Goal: Check status: Check status

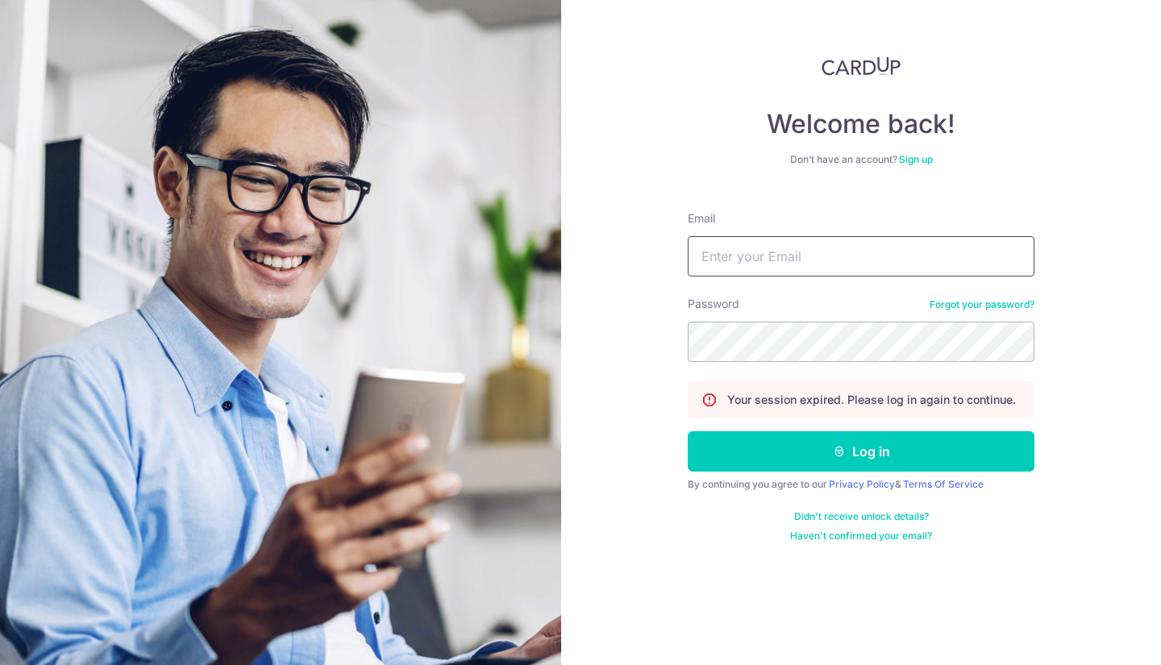
click at [809, 252] on input "Email" at bounding box center [860, 256] width 347 height 40
type input "[EMAIL_ADDRESS][DOMAIN_NAME]"
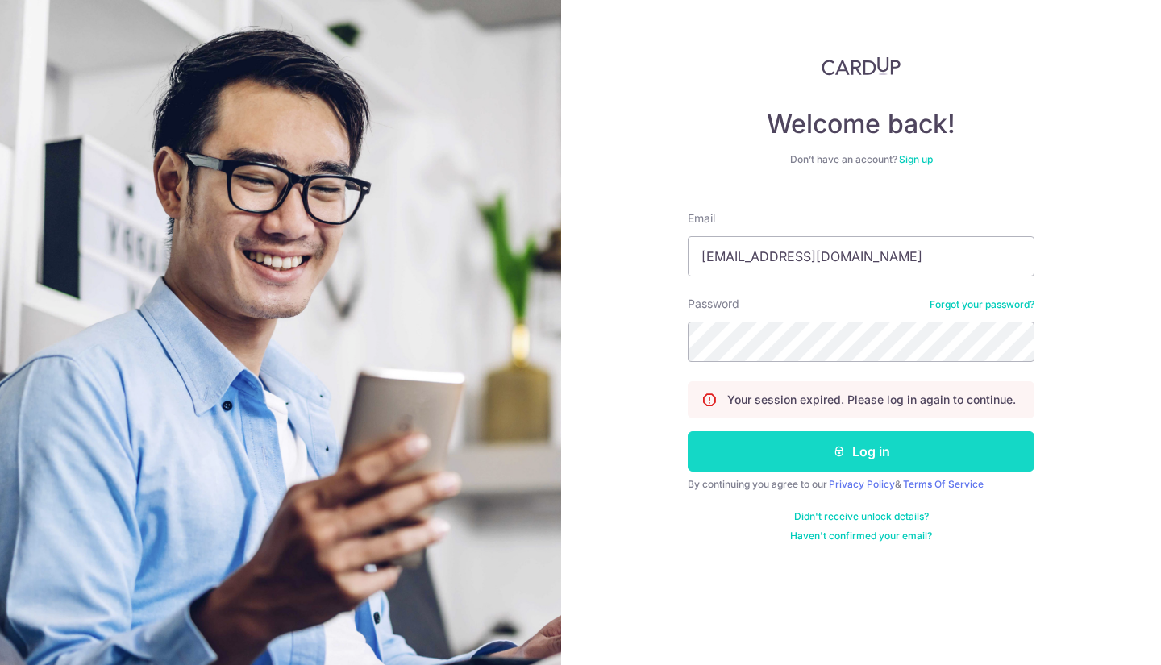
click at [766, 457] on button "Log in" at bounding box center [860, 451] width 347 height 40
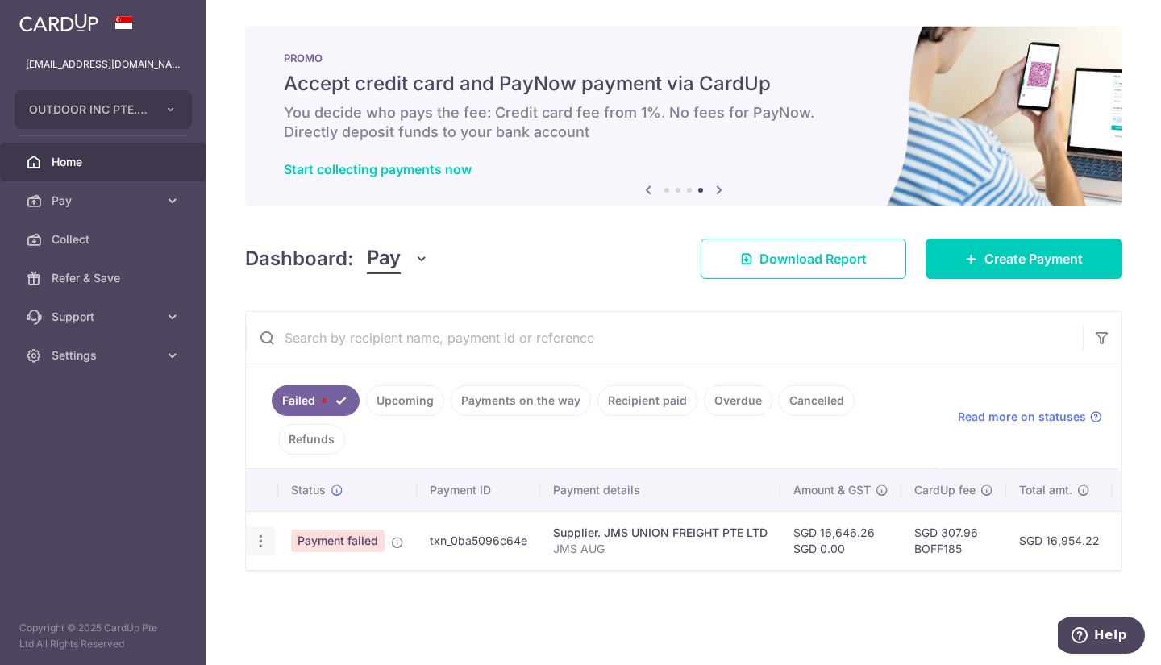
click at [265, 546] on icon "button" at bounding box center [260, 541] width 17 height 17
click at [272, 567] on ul at bounding box center [330, 566] width 169 height 15
click at [258, 550] on div at bounding box center [261, 541] width 30 height 30
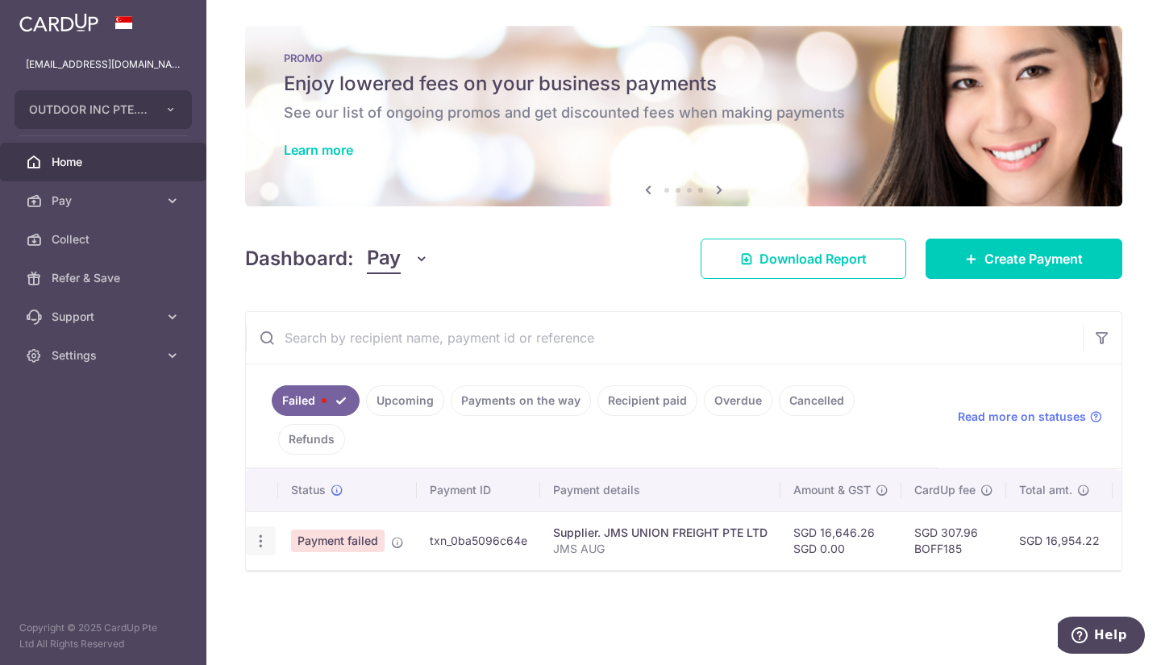
click at [258, 546] on icon "button" at bounding box center [260, 541] width 17 height 17
click at [317, 571] on ul at bounding box center [330, 566] width 169 height 15
click at [255, 540] on icon "button" at bounding box center [257, 541] width 17 height 17
click at [281, 573] on div "Status Payment ID Payment details Amount & GST CardUp fee Total amt. Charge dat…" at bounding box center [683, 526] width 875 height 115
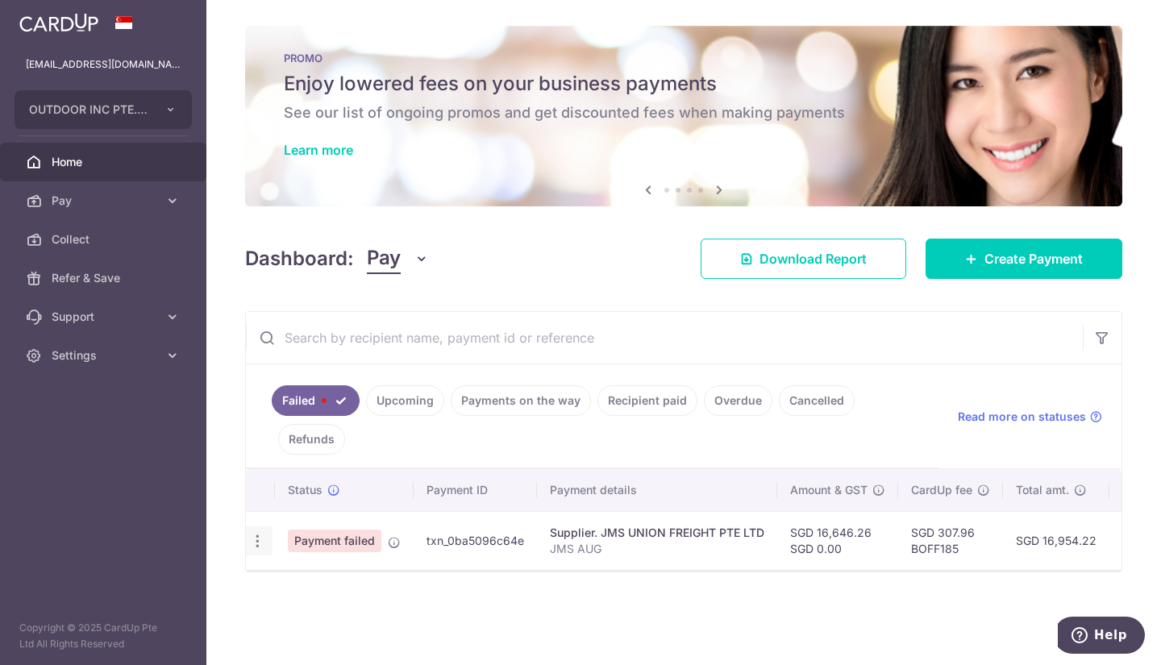
click at [262, 546] on icon "button" at bounding box center [257, 541] width 17 height 17
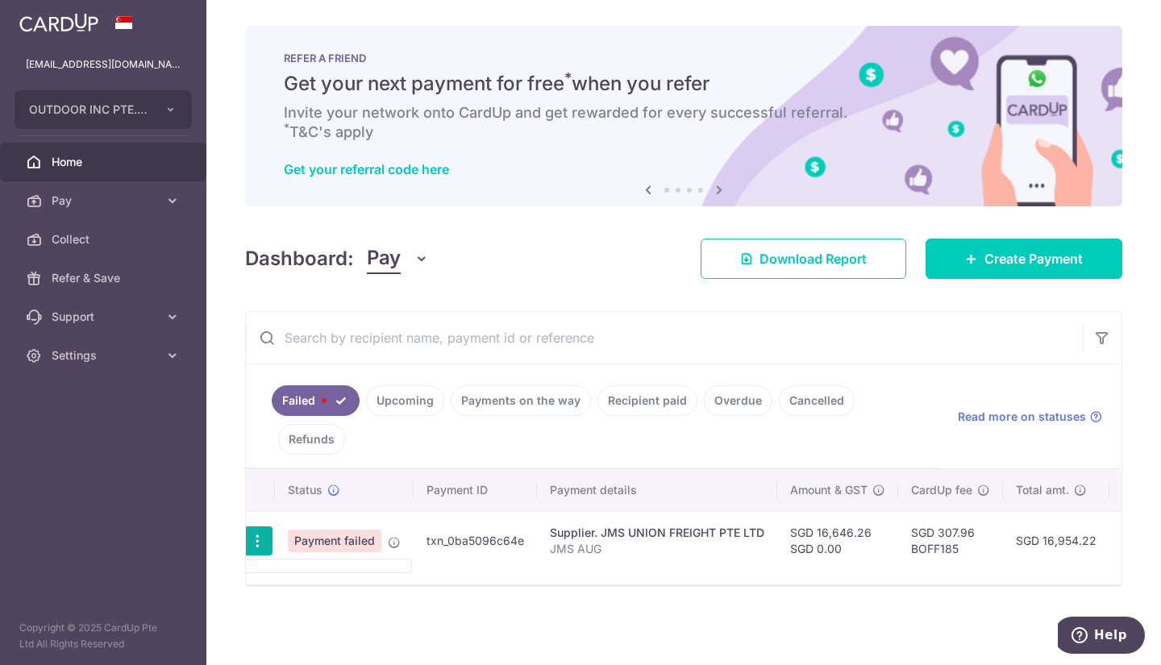
click at [284, 569] on ul at bounding box center [327, 566] width 169 height 15
click at [284, 569] on td "Payment failed" at bounding box center [344, 540] width 139 height 59
click at [247, 534] on div at bounding box center [258, 541] width 30 height 30
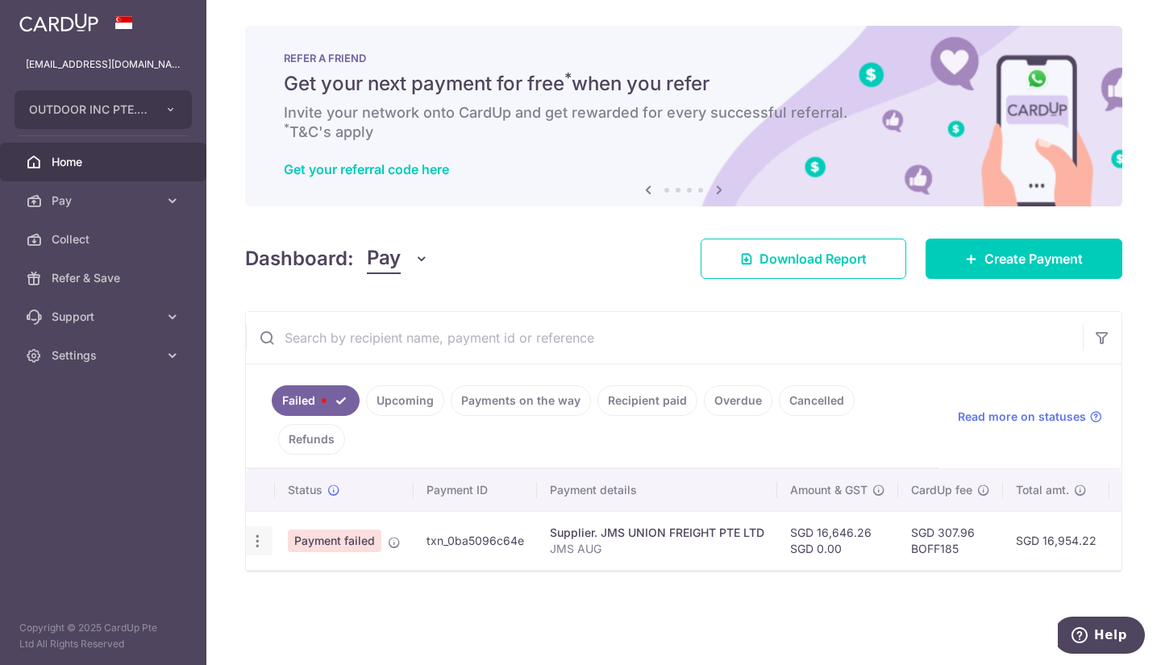
click at [249, 535] on icon "button" at bounding box center [257, 541] width 17 height 17
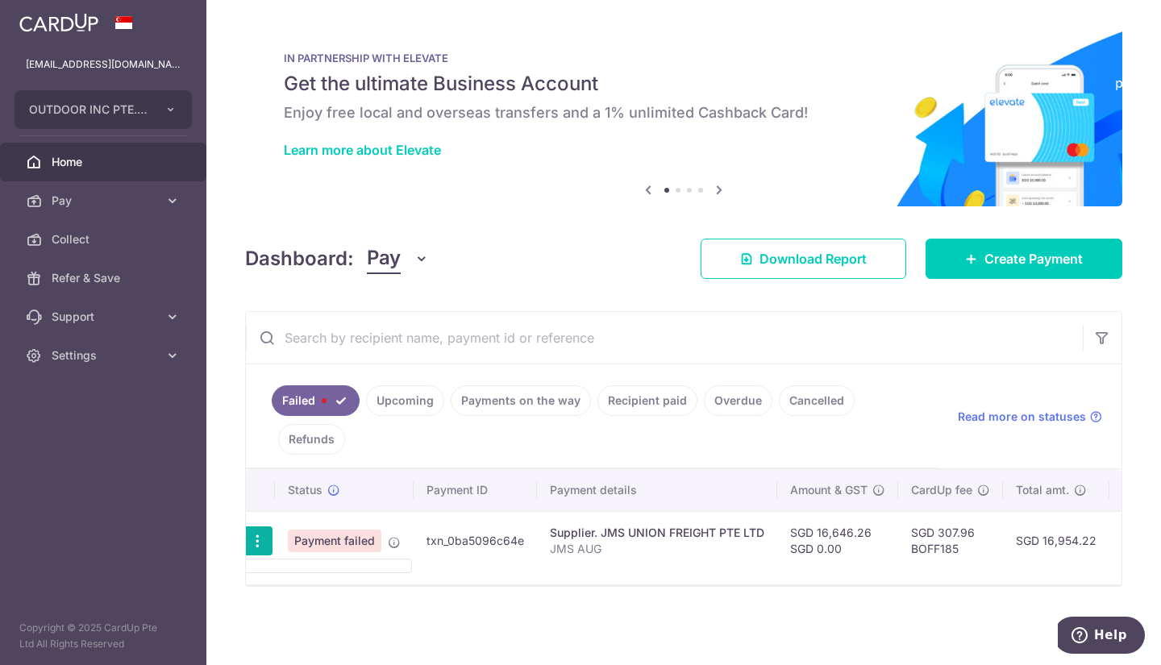
click at [10, 177] on link "Home" at bounding box center [103, 162] width 206 height 39
click at [388, 405] on link "Upcoming" at bounding box center [405, 400] width 78 height 31
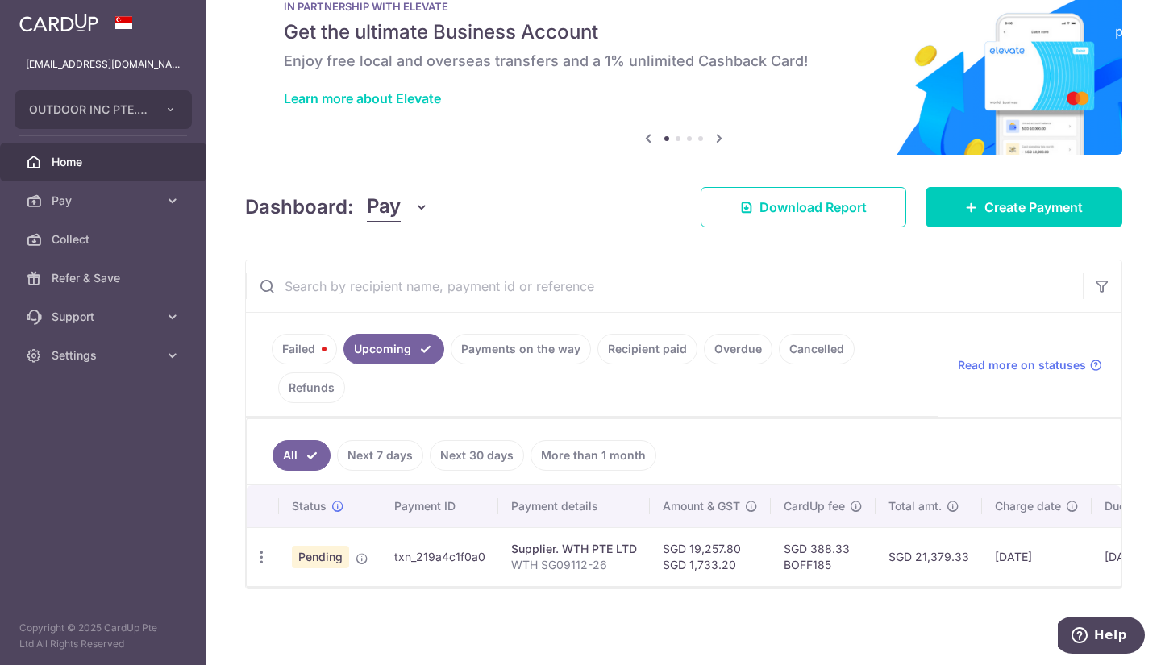
scroll to position [60, 0]
click at [525, 347] on link "Payments on the way" at bounding box center [521, 349] width 140 height 31
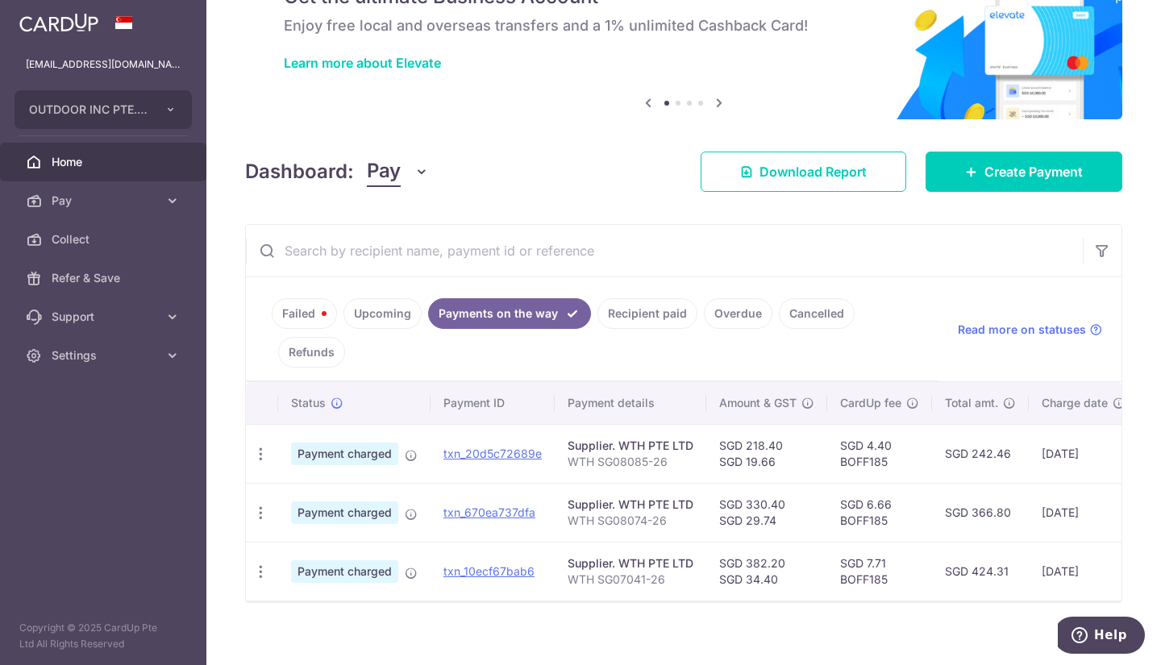
scroll to position [109, 0]
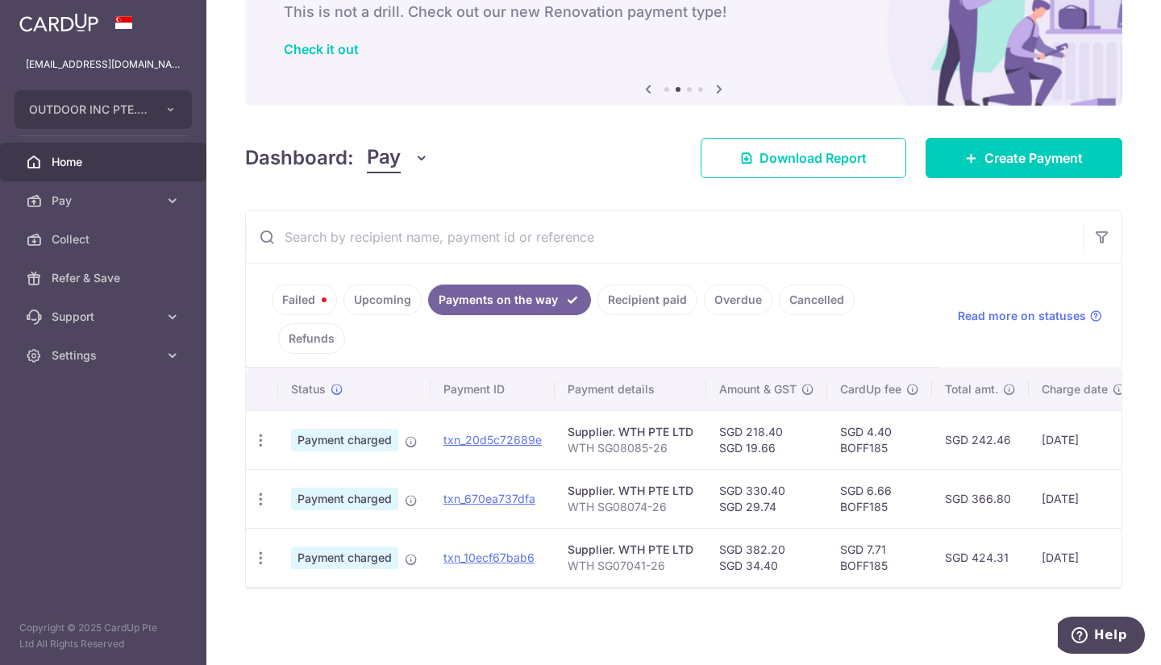
click at [379, 293] on link "Upcoming" at bounding box center [382, 299] width 78 height 31
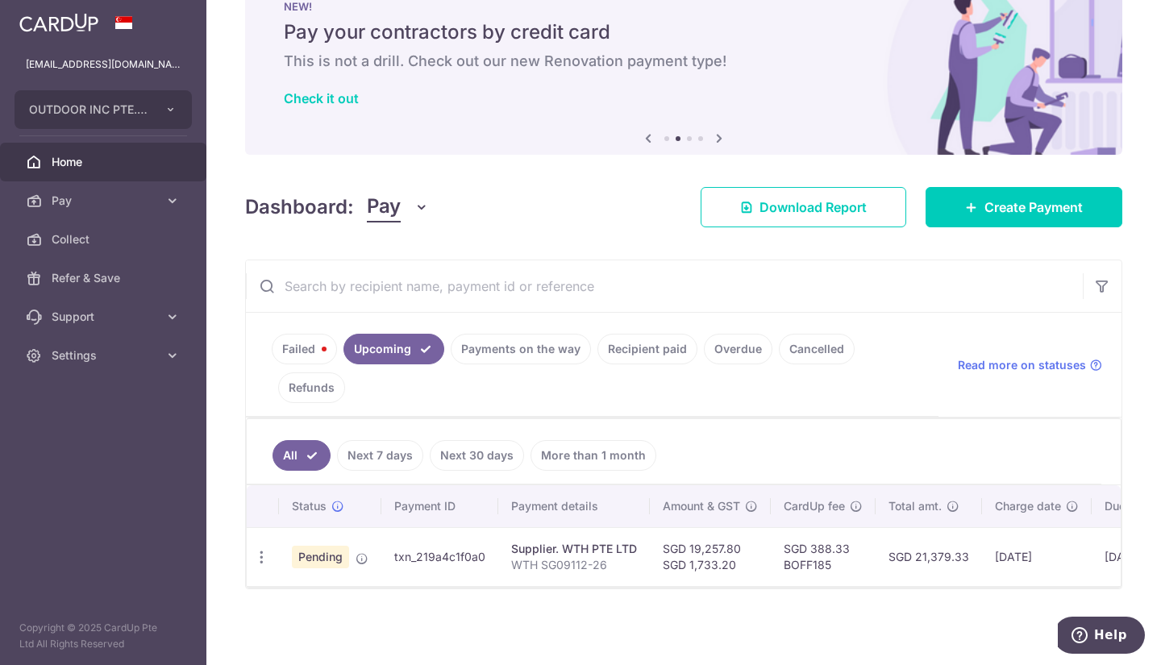
scroll to position [0, 6]
